Goal: Check status: Check status

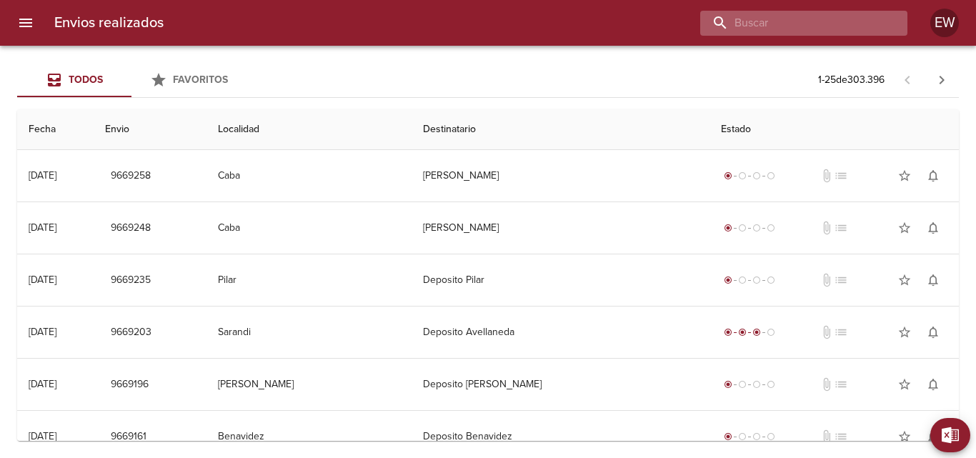
click at [812, 27] on input "buscar" at bounding box center [791, 23] width 183 height 25
paste input "[PERSON_NAME]"
type input "[PERSON_NAME]"
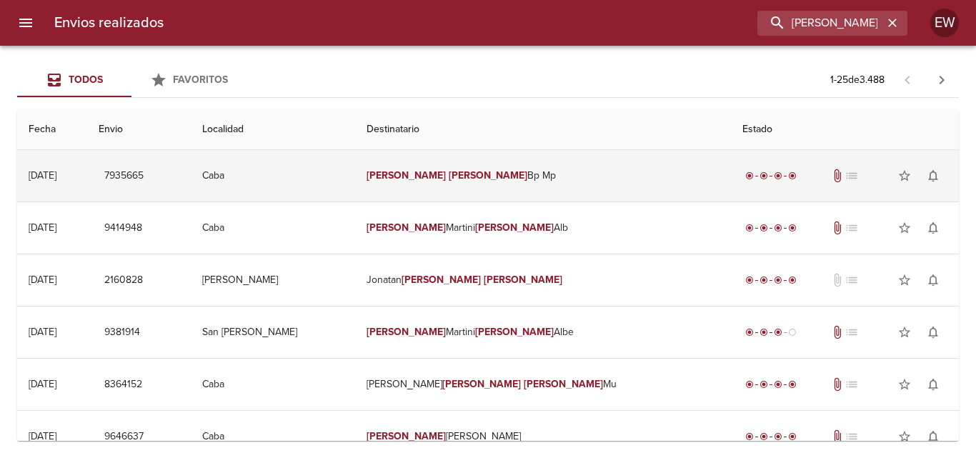
click at [527, 179] on td "[PERSON_NAME] Bp Mp" at bounding box center [543, 175] width 376 height 51
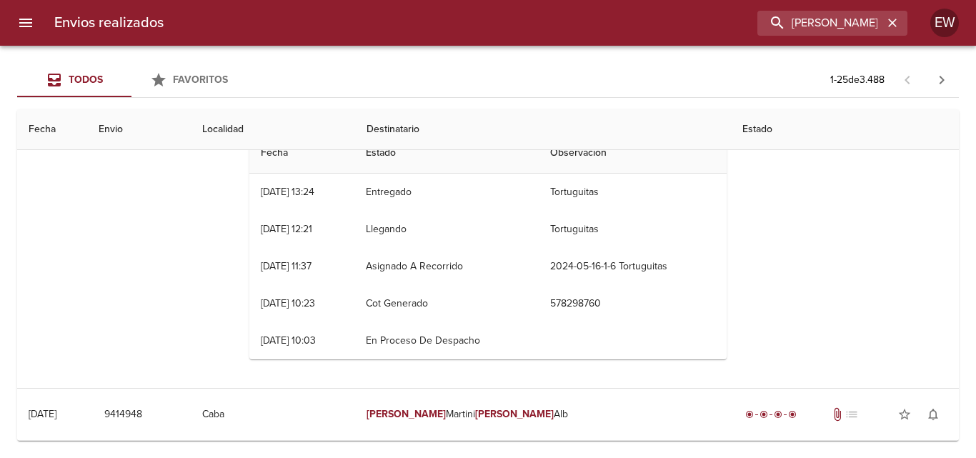
scroll to position [71, 0]
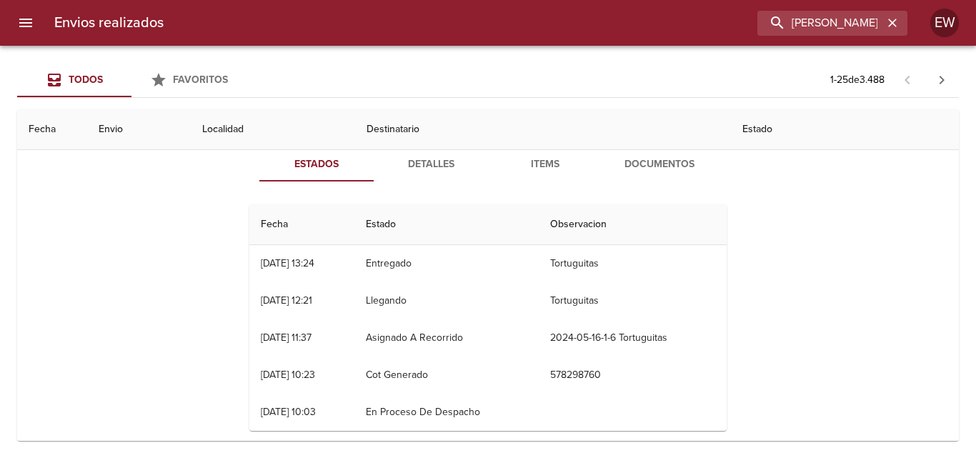
click at [444, 156] on span "Detalles" at bounding box center [430, 165] width 97 height 18
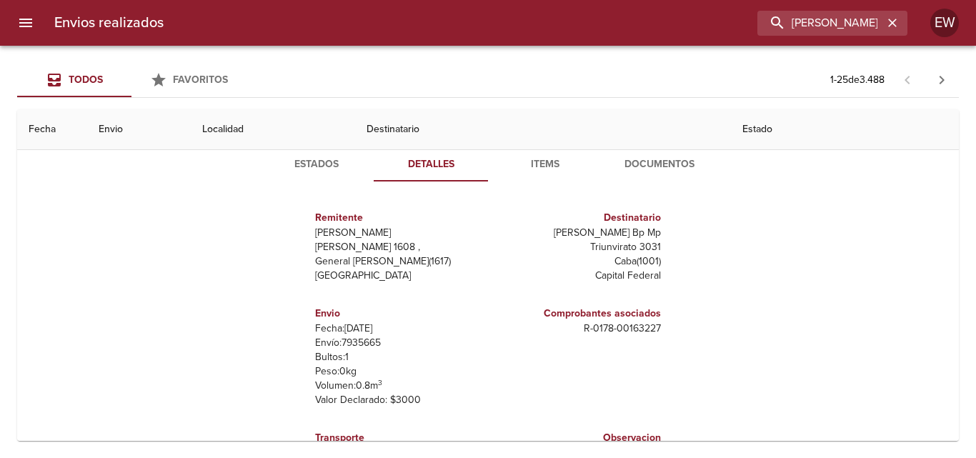
scroll to position [0, 0]
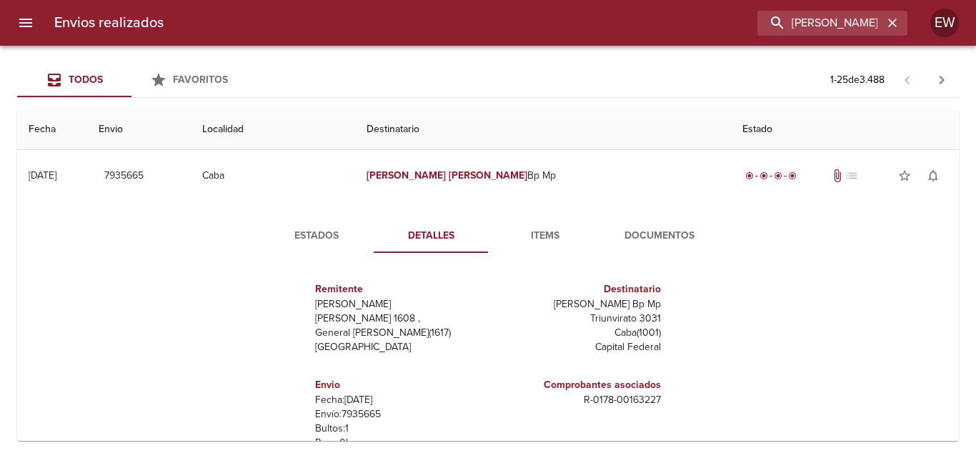
click at [530, 244] on span "Items" at bounding box center [545, 236] width 97 height 18
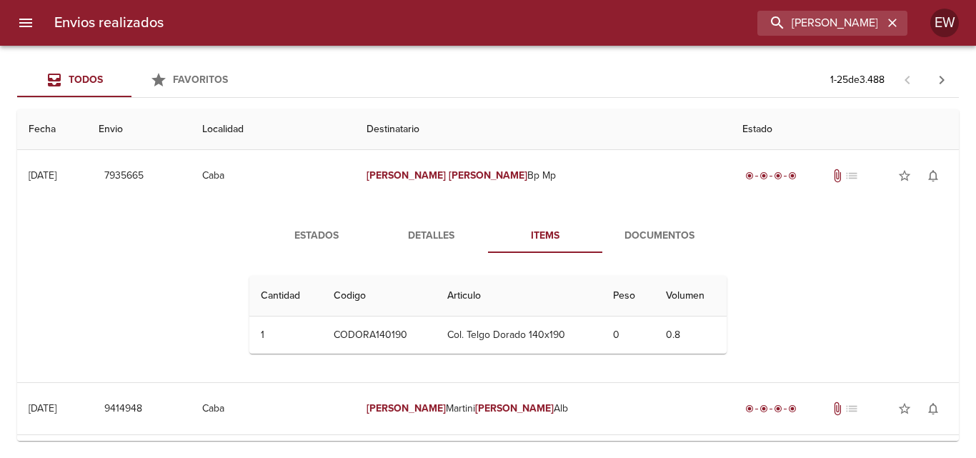
click at [653, 231] on span "Documentos" at bounding box center [659, 236] width 97 height 18
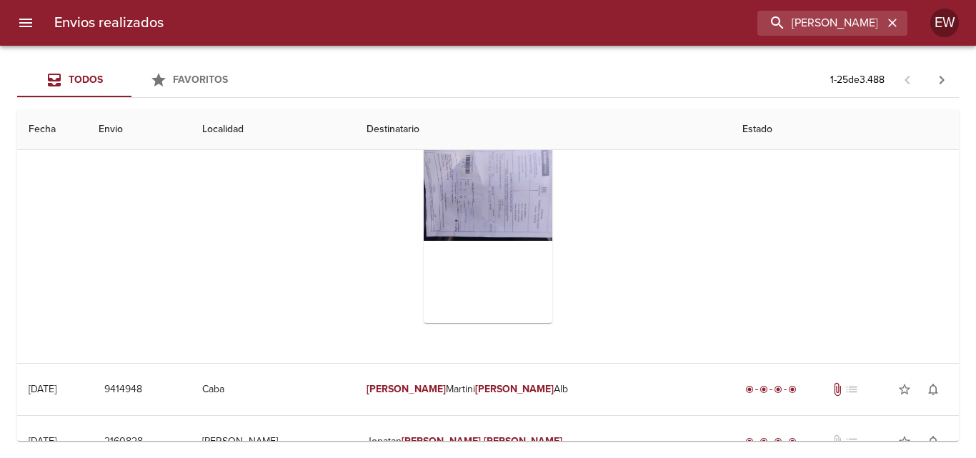
scroll to position [71, 0]
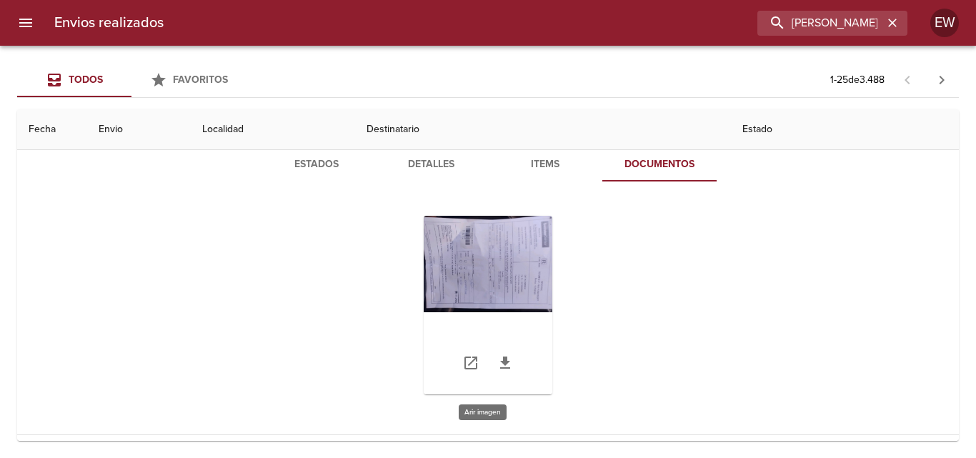
click at [501, 260] on div "Tabla de envíos del cliente" at bounding box center [488, 305] width 129 height 179
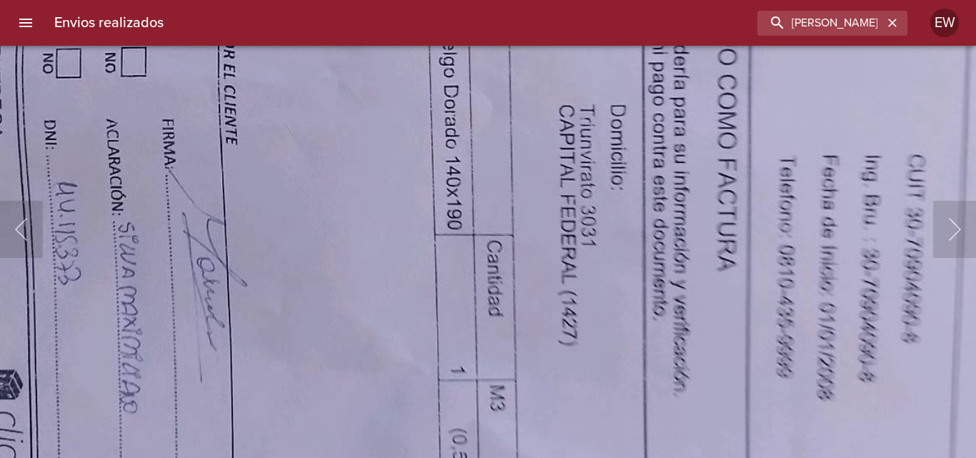
click at [399, 197] on img "Lightbox" at bounding box center [423, 13] width 1695 height 1272
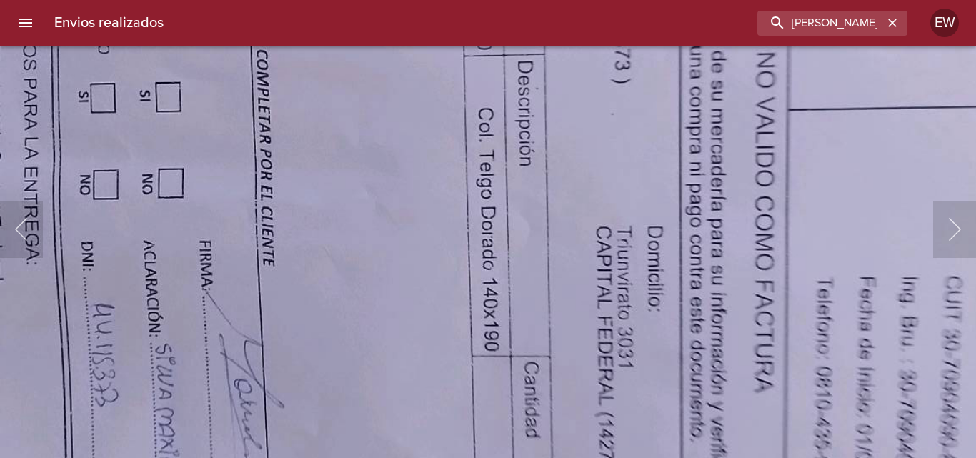
click at [384, 389] on img "Lightbox" at bounding box center [460, 134] width 1695 height 1272
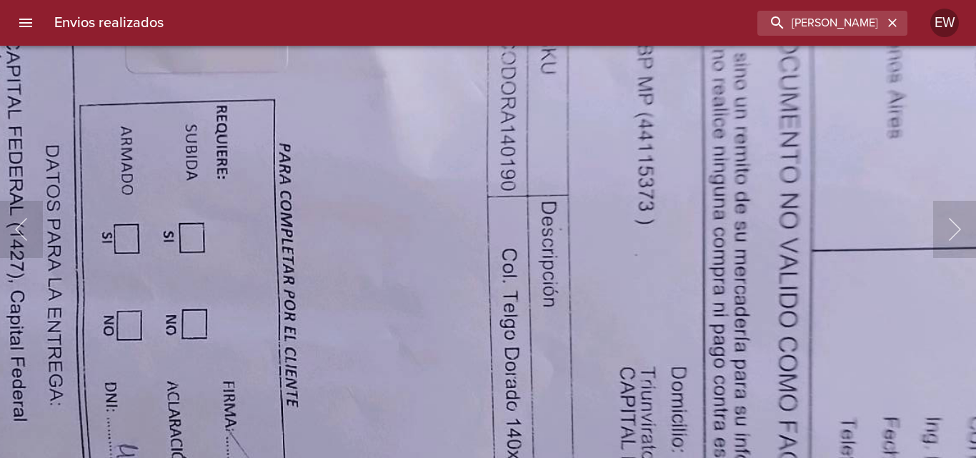
click at [438, 374] on img "Lightbox" at bounding box center [484, 275] width 1695 height 1272
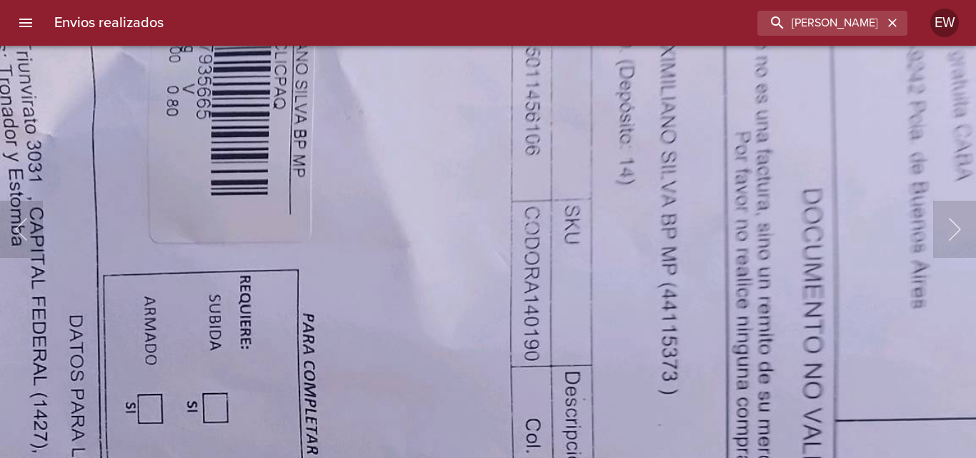
click at [458, 324] on img "Lightbox" at bounding box center [508, 445] width 1695 height 1272
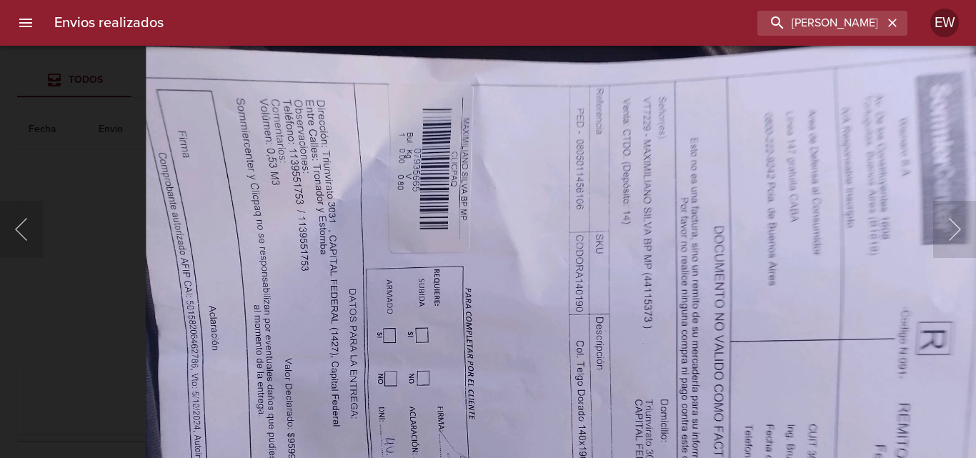
click at [506, 371] on img "Lightbox" at bounding box center [568, 353] width 844 height 633
click at [75, 192] on div "Lightbox" at bounding box center [488, 229] width 976 height 458
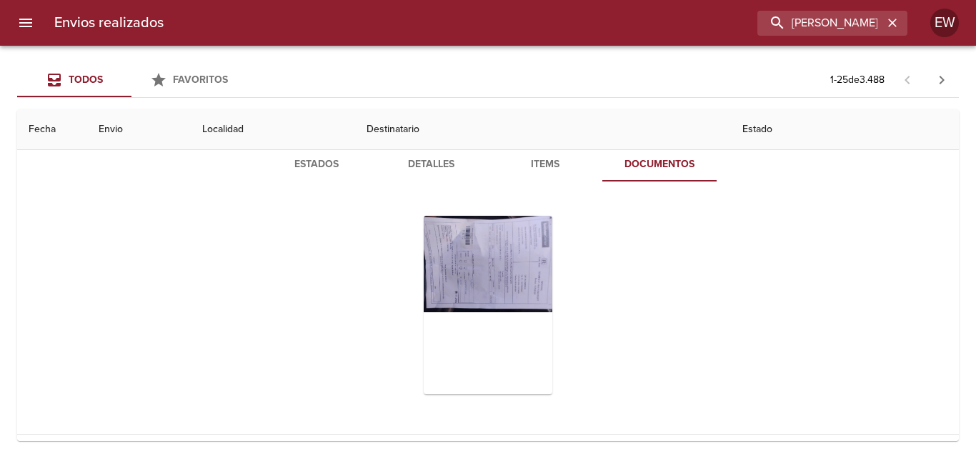
scroll to position [0, 0]
